Goal: Task Accomplishment & Management: Use online tool/utility

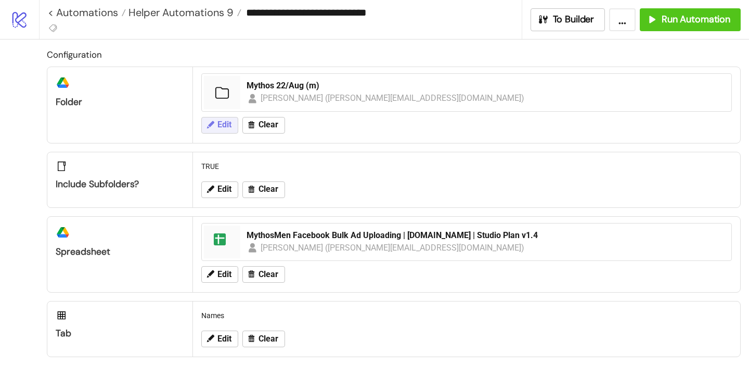
click at [224, 125] on span "Edit" at bounding box center [224, 124] width 14 height 9
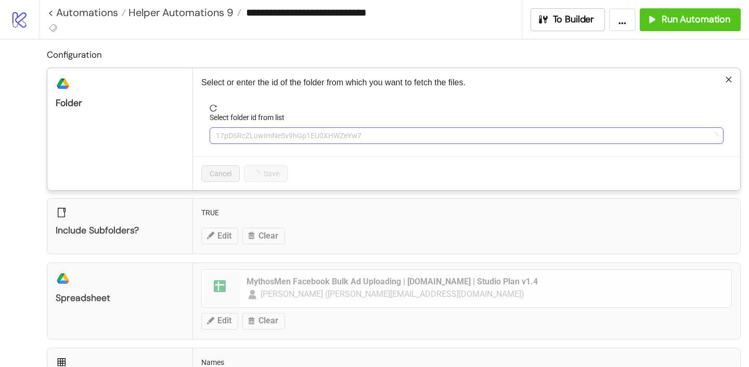
click at [233, 129] on span "17pDSRcZLuwImNe5v9hGp1EU0XHWZeYw7" at bounding box center [467, 136] width 502 height 16
click at [233, 132] on span "Mythos 22/Aug (m)" at bounding box center [467, 136] width 502 height 16
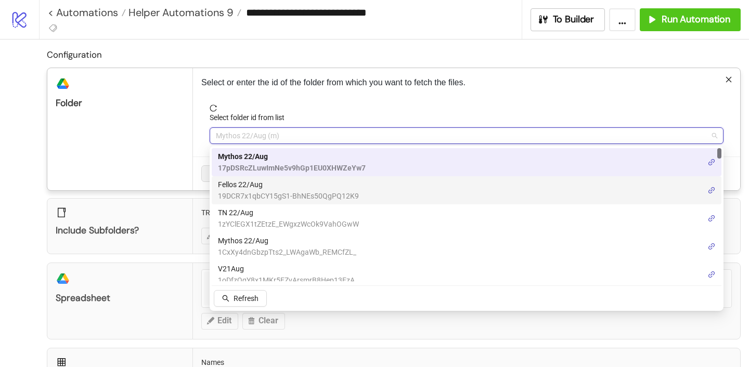
click at [245, 194] on span "19DCR7x1qbCY15gS1-BhNEs50QgPQ12K9" at bounding box center [288, 195] width 141 height 11
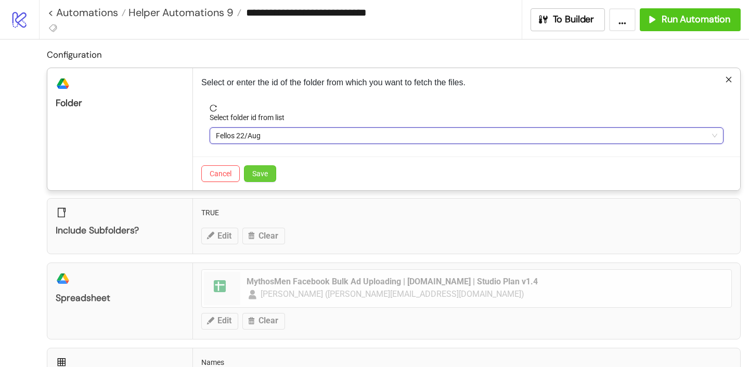
click at [260, 175] on span "Save" at bounding box center [260, 174] width 16 height 8
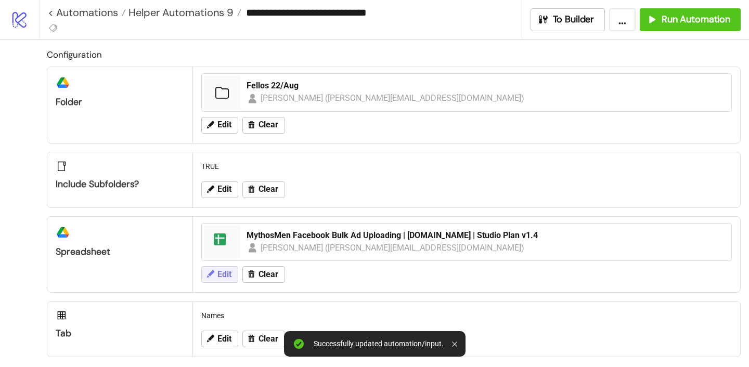
click at [214, 273] on icon at bounding box center [209, 273] width 9 height 9
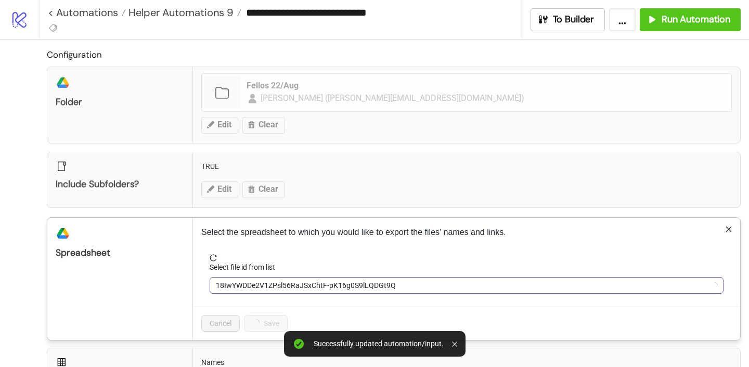
click at [248, 289] on span "18IwYWDDe2V1ZPsl56RaJSxChtF-pK16g0S9lLQDGt9Q" at bounding box center [467, 286] width 502 height 16
click at [248, 290] on span "MythosMen Facebook Bulk Ad Uploading | [DOMAIN_NAME] | Studio Plan v1.4" at bounding box center [467, 286] width 502 height 16
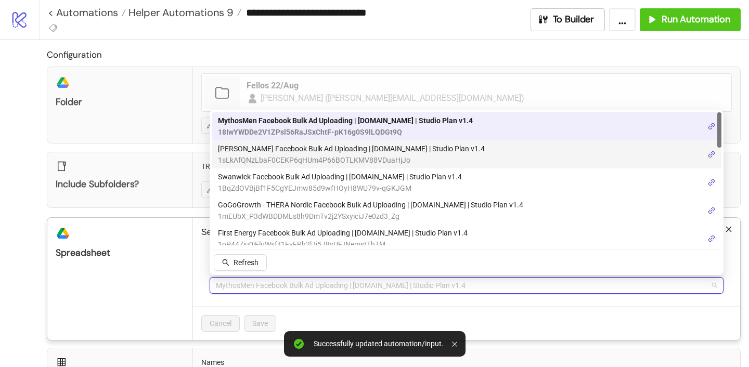
click at [271, 155] on span "1sLkAfQNzLbaF0CEKP6qHUm4P66BOTLKMV88VDuaHjJo" at bounding box center [351, 160] width 267 height 11
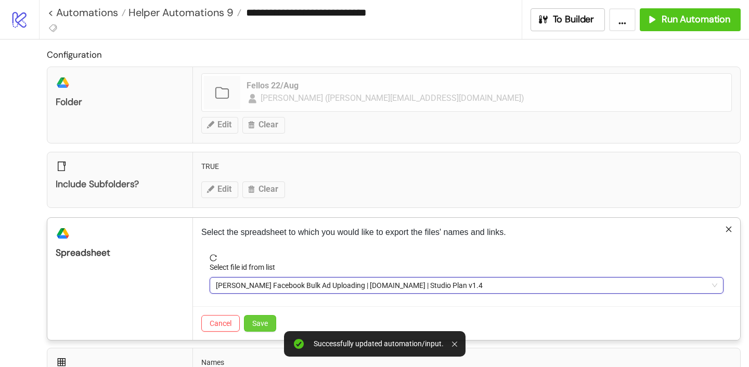
click at [256, 324] on span "Save" at bounding box center [260, 323] width 16 height 8
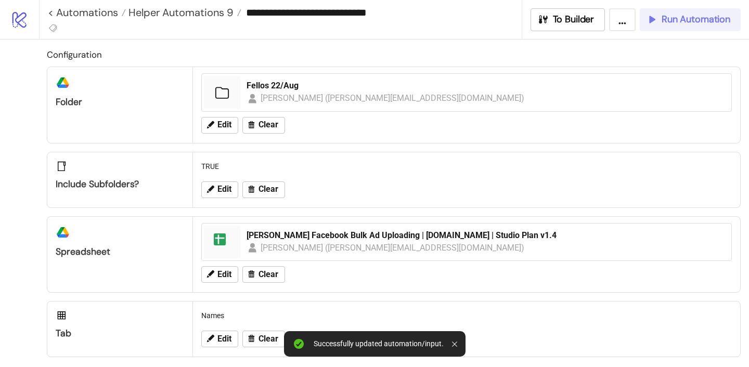
click at [701, 19] on span "Run Automation" at bounding box center [696, 20] width 69 height 12
